Goal: Navigation & Orientation: Go to known website

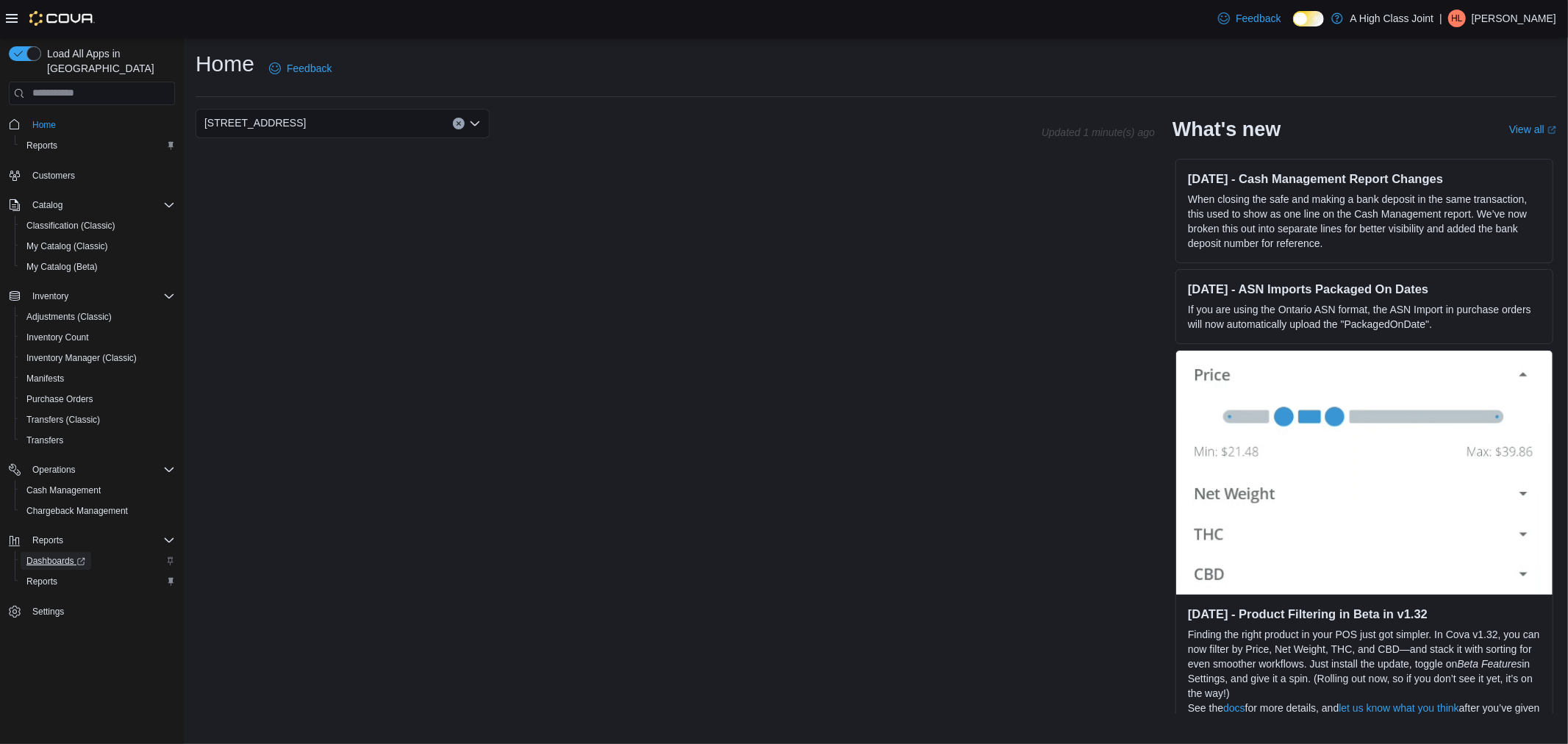
click at [46, 555] on span "Dashboards" at bounding box center [56, 561] width 59 height 12
click at [1485, 24] on p "Holly Leach-Wickens" at bounding box center [1514, 18] width 84 height 18
click at [1459, 143] on span "Sign Out" at bounding box center [1462, 145] width 40 height 14
